Goal: Task Accomplishment & Management: Use online tool/utility

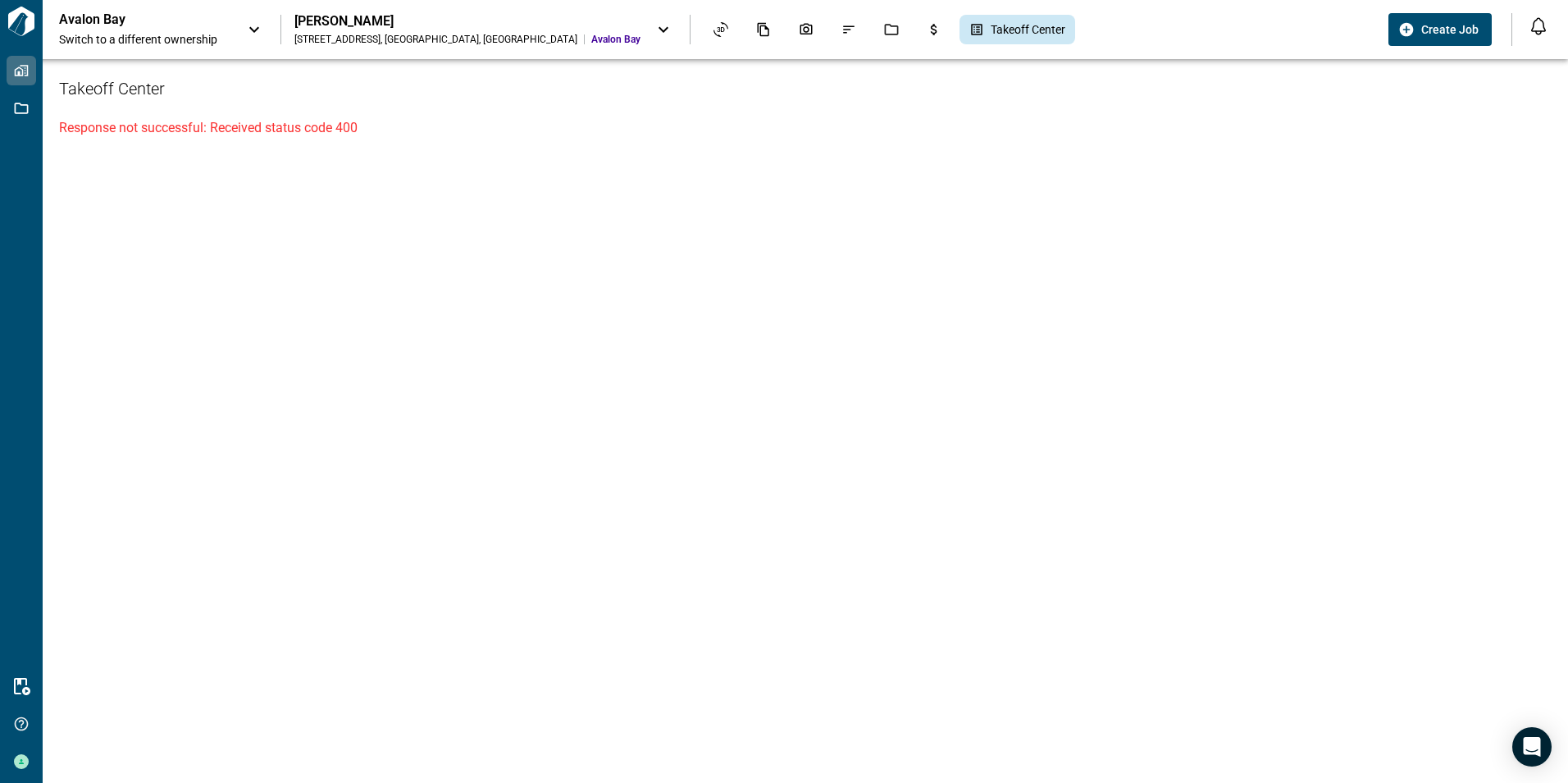
drag, startPoint x: 550, startPoint y: 257, endPoint x: 607, endPoint y: 230, distance: 63.1
click at [550, 257] on div "Takeoff Center Response not successful: Received status code 400" at bounding box center [806, 421] width 1525 height 724
click at [885, 280] on div "Takeoff Center Response not successful: Received status code 400" at bounding box center [806, 421] width 1525 height 724
click at [851, 123] on p "Response not successful: Received status code 400" at bounding box center [806, 127] width 1492 height 20
click at [930, 259] on div "Takeoff Center Response not successful: Received status code 400" at bounding box center [806, 421] width 1525 height 724
